Goal: Transaction & Acquisition: Purchase product/service

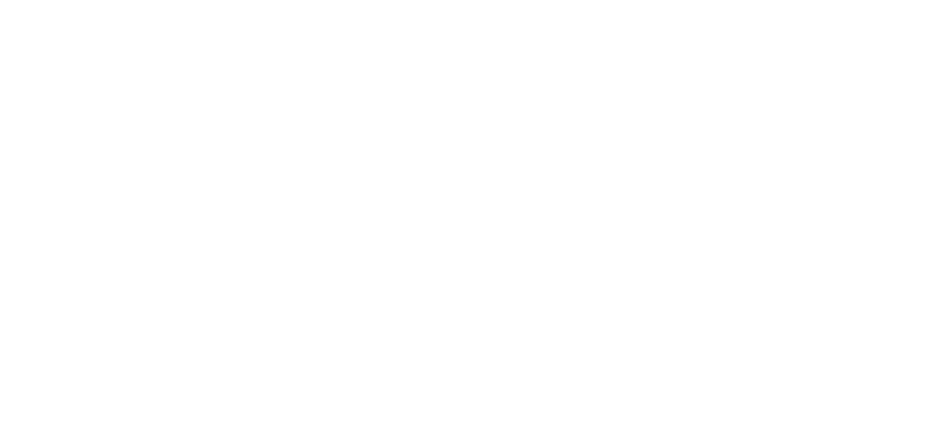
click at [380, 0] on html at bounding box center [462, 0] width 925 height 0
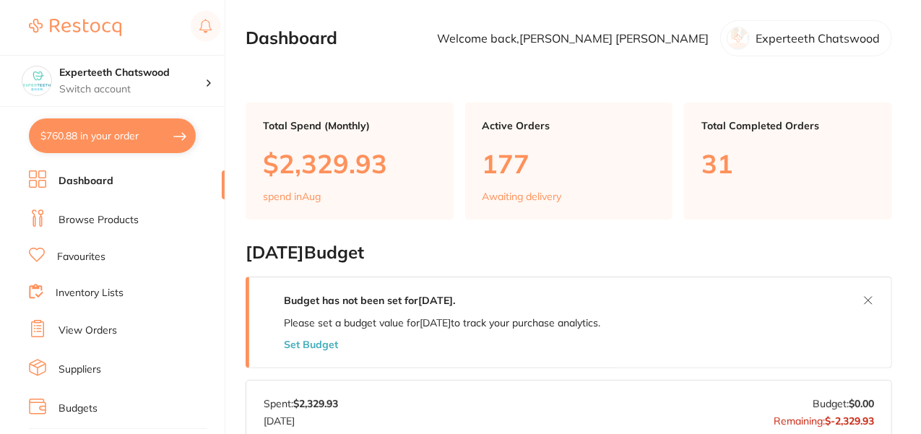
click at [111, 139] on button "$760.88 in your order" at bounding box center [112, 135] width 167 height 35
checkbox input "true"
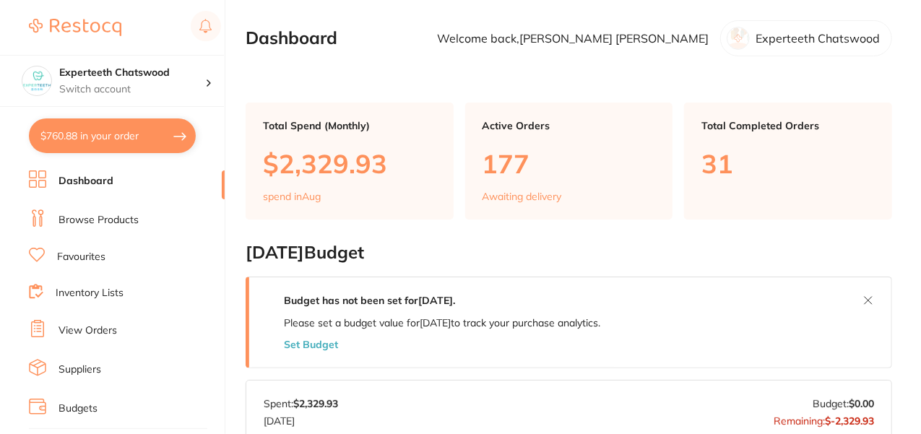
checkbox input "true"
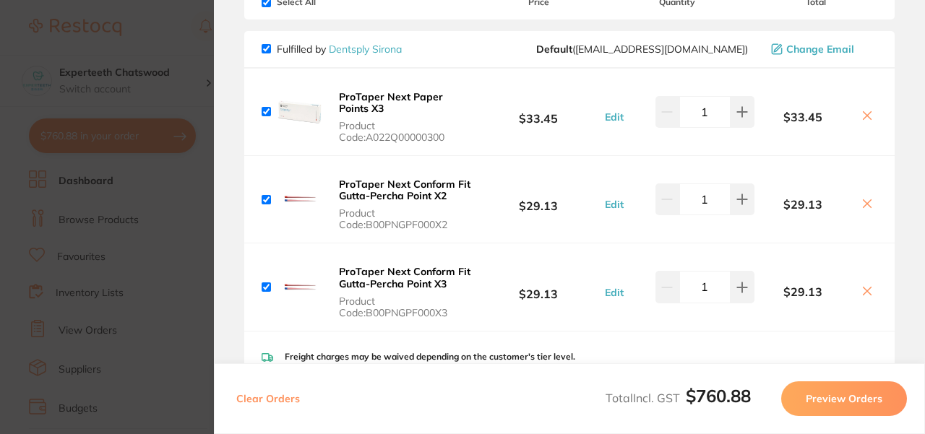
scroll to position [160, 0]
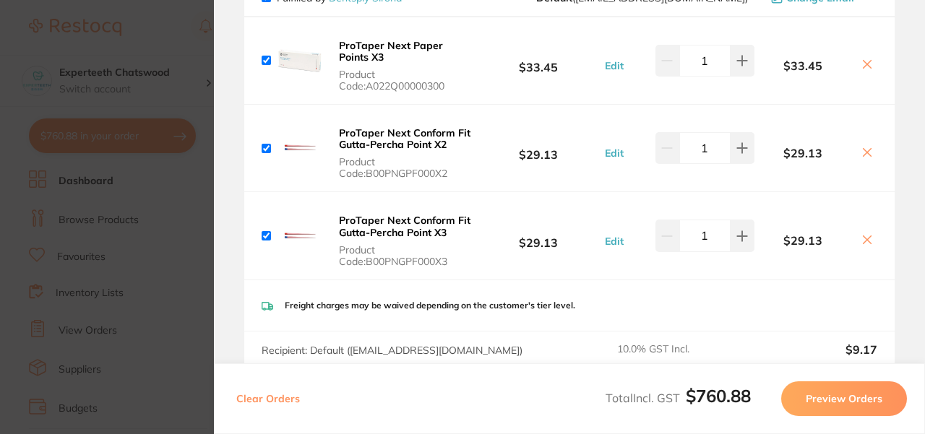
click at [862, 152] on icon at bounding box center [867, 153] width 12 height 12
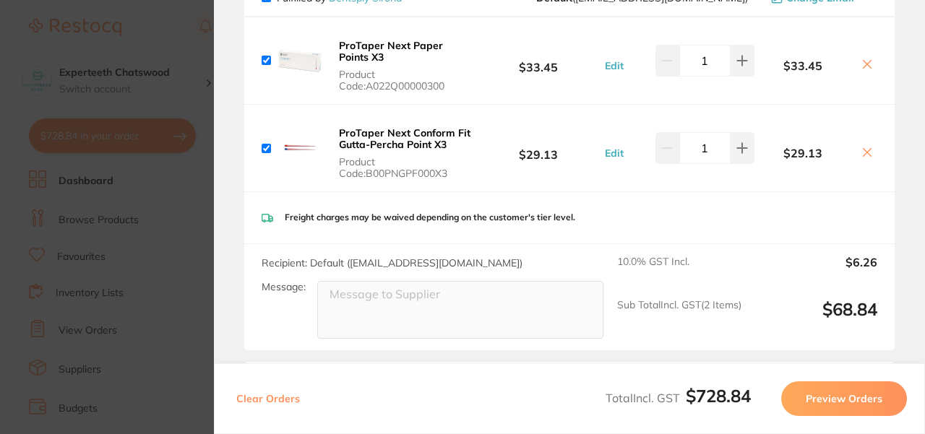
checkbox input "true"
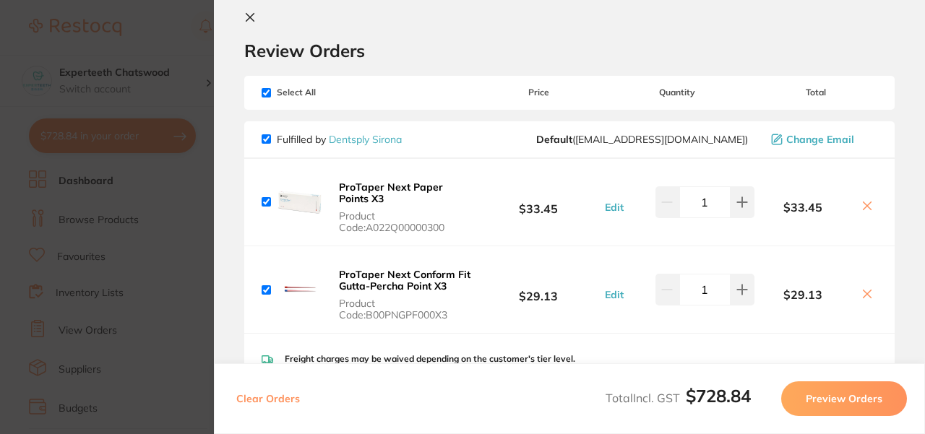
scroll to position [0, 0]
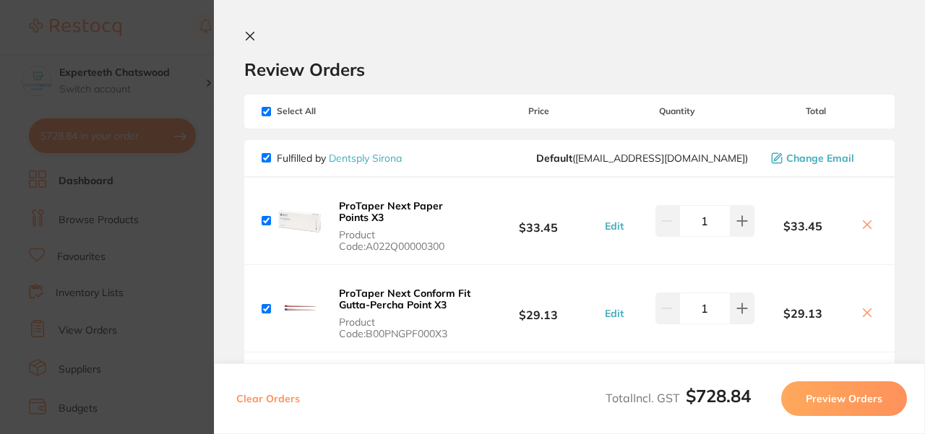
click at [249, 38] on icon at bounding box center [250, 36] width 12 height 12
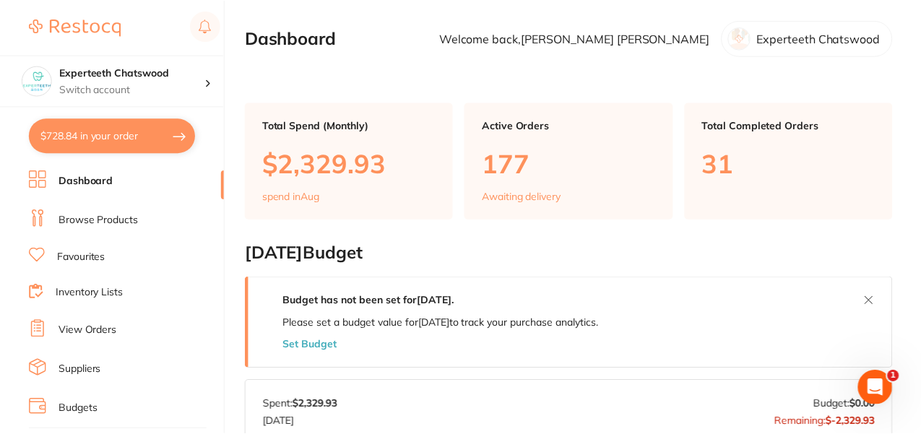
scroll to position [708, 0]
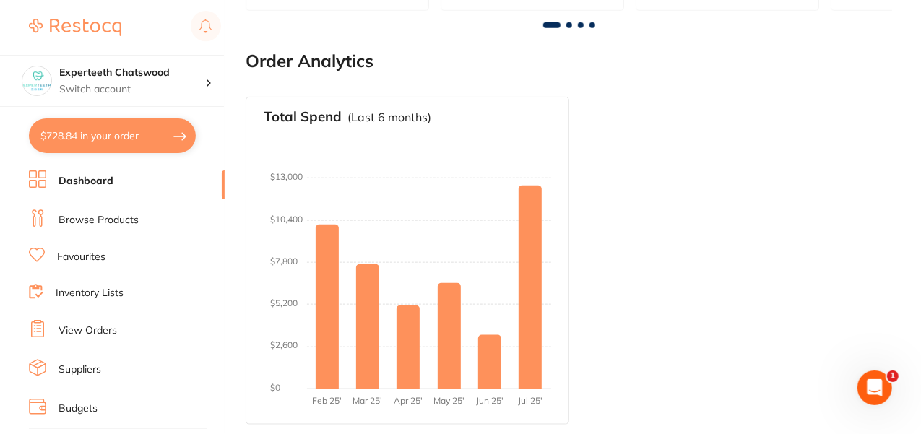
click at [95, 224] on link "Browse Products" at bounding box center [99, 220] width 80 height 14
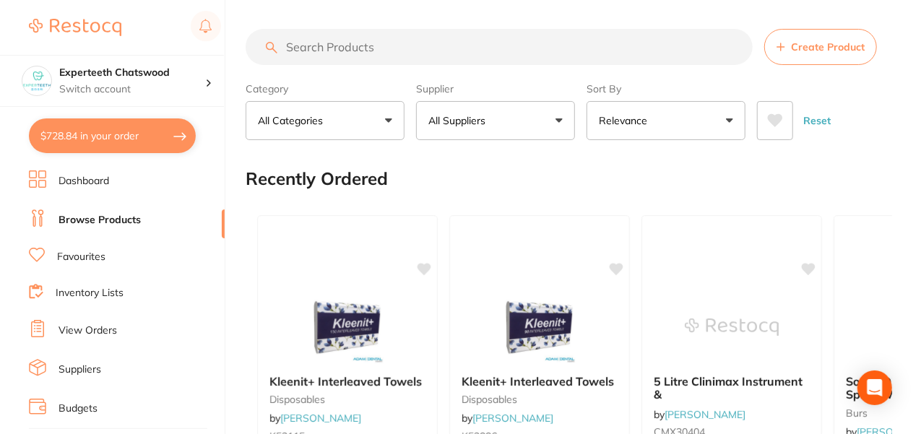
click at [348, 45] on input "search" at bounding box center [499, 47] width 507 height 36
click at [358, 45] on input "search" at bounding box center [499, 47] width 507 height 36
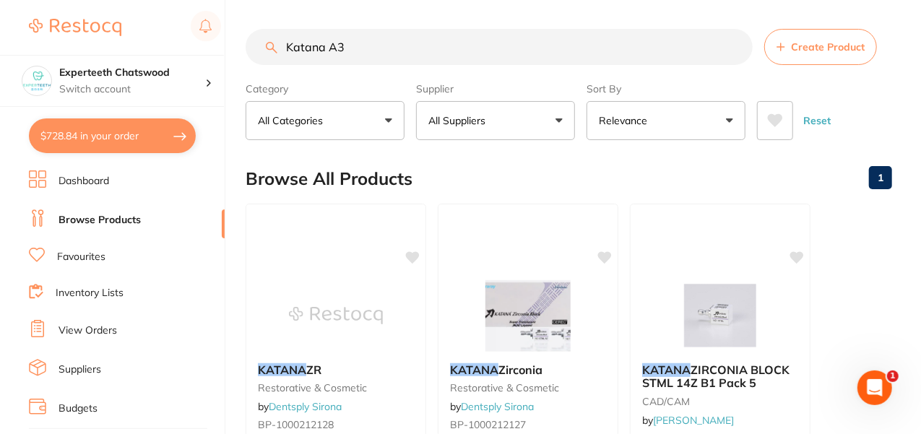
type input "Katana A3"
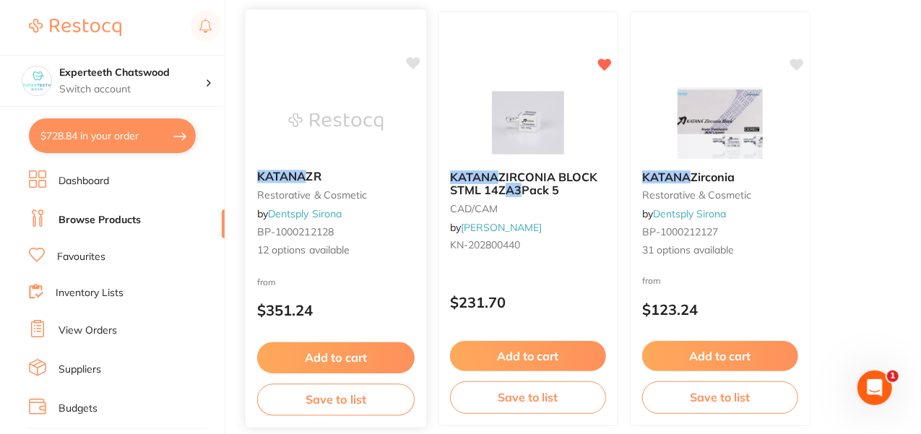
scroll to position [192, 0]
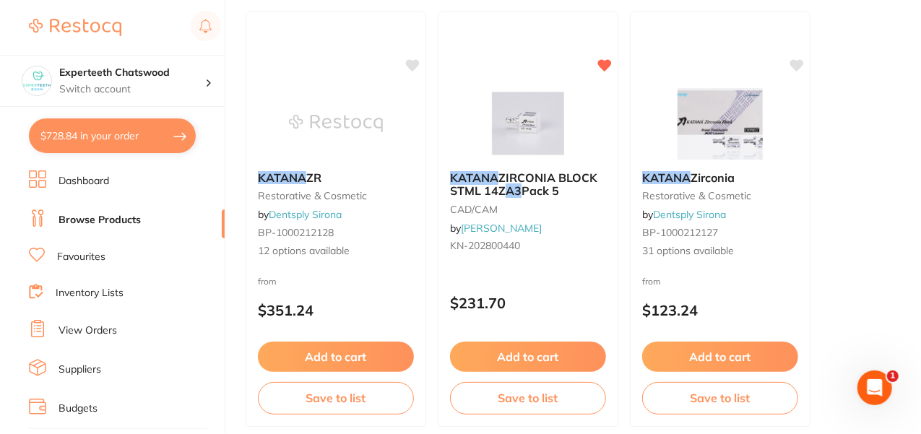
drag, startPoint x: 757, startPoint y: 223, endPoint x: 724, endPoint y: 220, distance: 33.4
click at [757, 223] on div "KATANA Zirconia restorative & cosmetic by Dentsply Sirona BP-1000212127 31 opti…" at bounding box center [720, 215] width 179 height 111
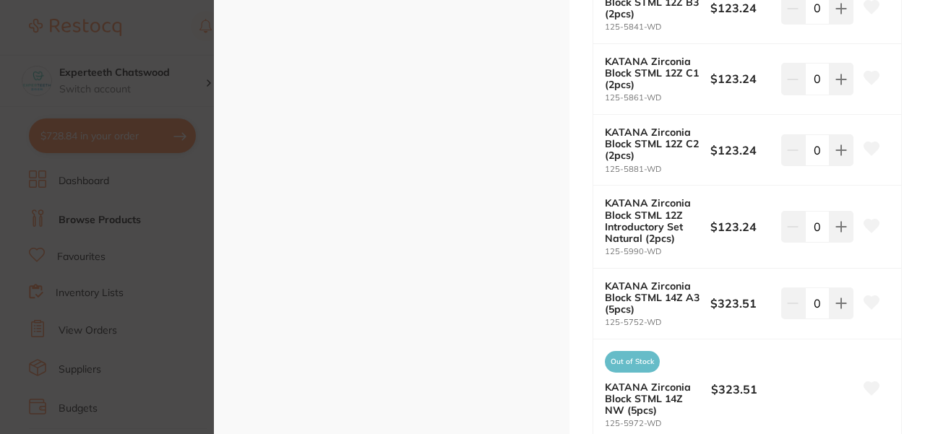
scroll to position [610, 0]
